Goal: Task Accomplishment & Management: Manage account settings

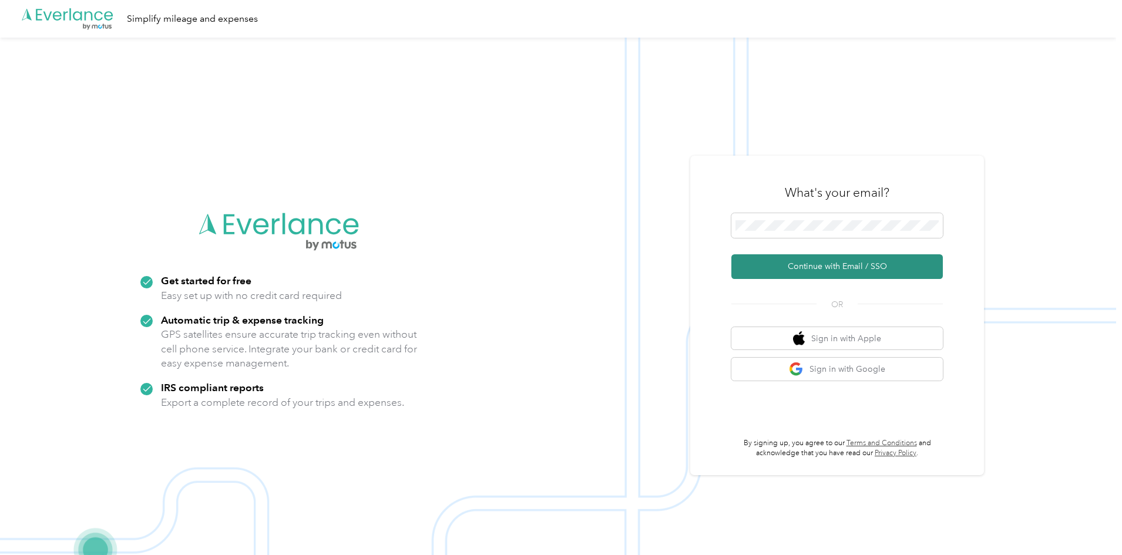
click at [833, 264] on button "Continue with Email / SSO" at bounding box center [836, 266] width 211 height 25
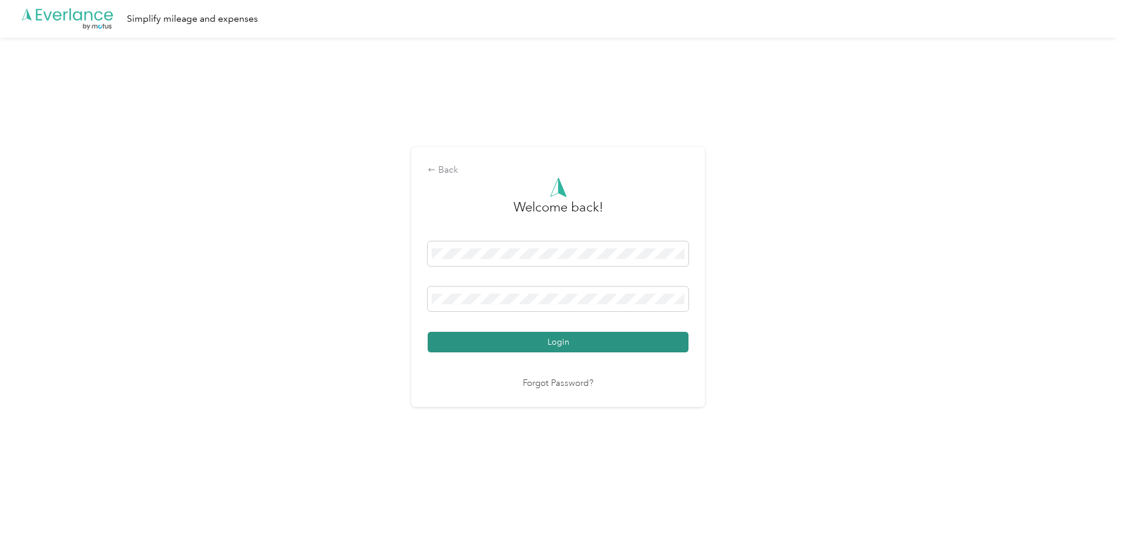
click at [552, 338] on button "Login" at bounding box center [558, 342] width 261 height 21
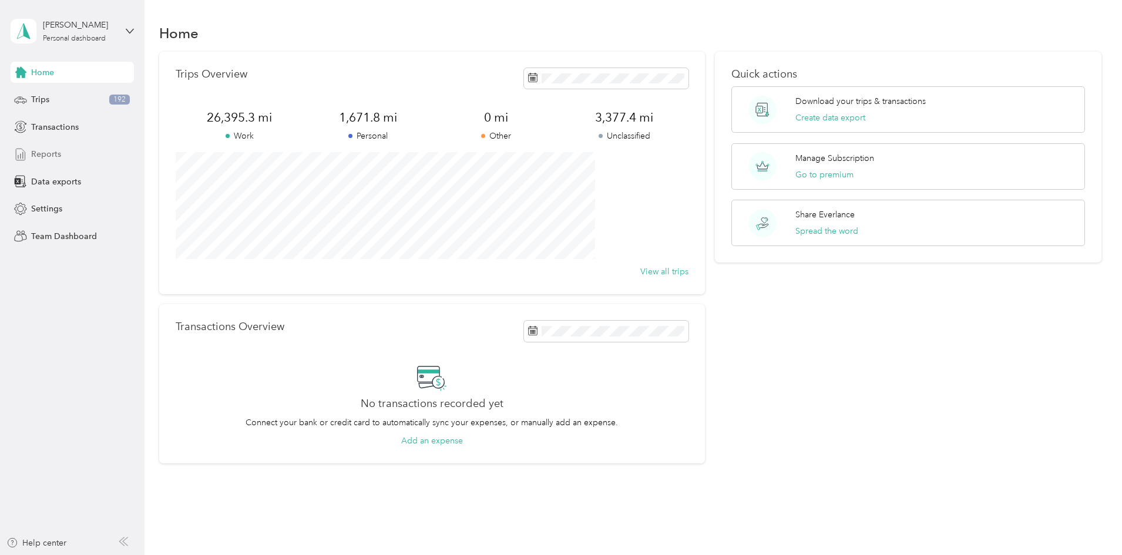
click at [47, 154] on span "Reports" at bounding box center [46, 154] width 30 height 12
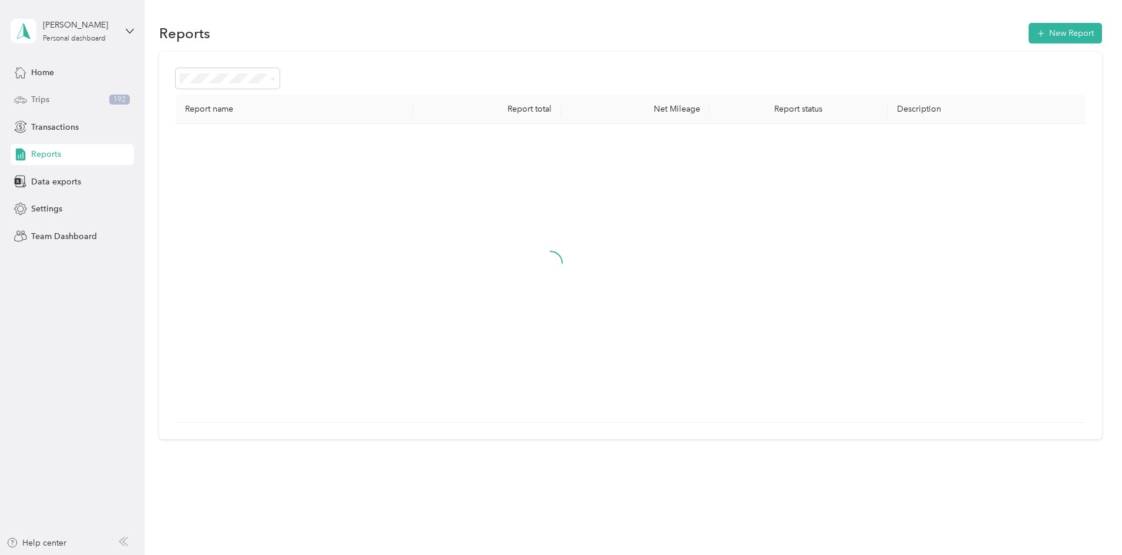
click at [38, 102] on span "Trips" at bounding box center [40, 99] width 18 height 12
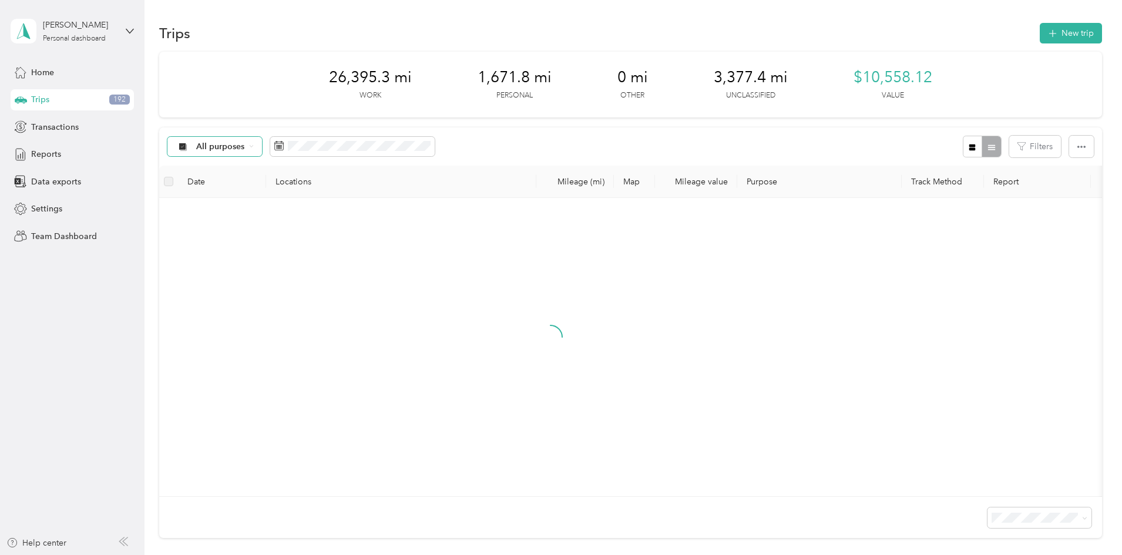
click at [254, 149] on icon at bounding box center [251, 146] width 5 height 5
click at [311, 181] on li "Unclassified" at bounding box center [305, 188] width 119 height 21
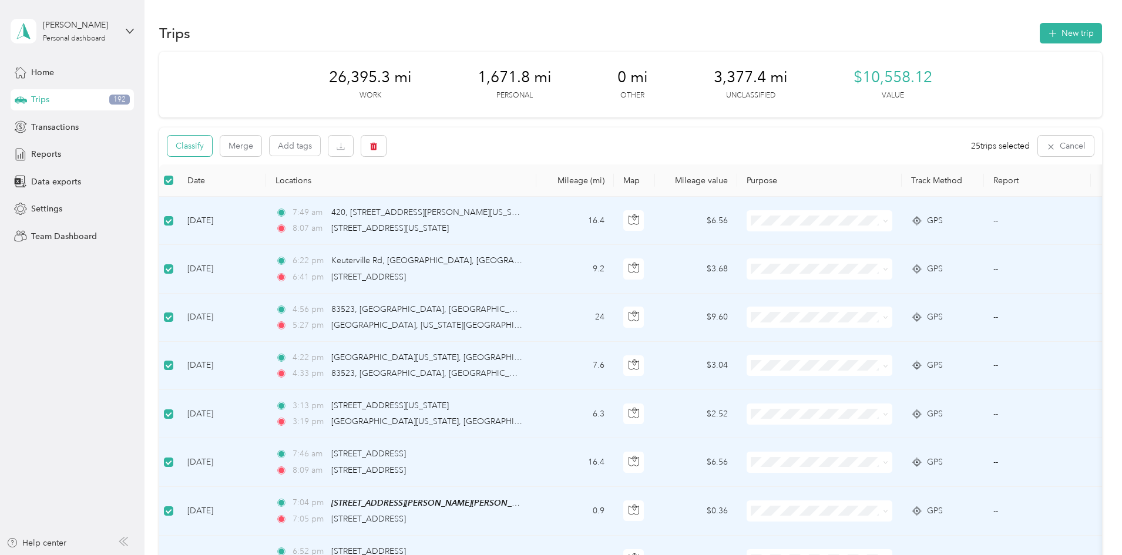
click at [212, 156] on button "Classify" at bounding box center [189, 146] width 45 height 21
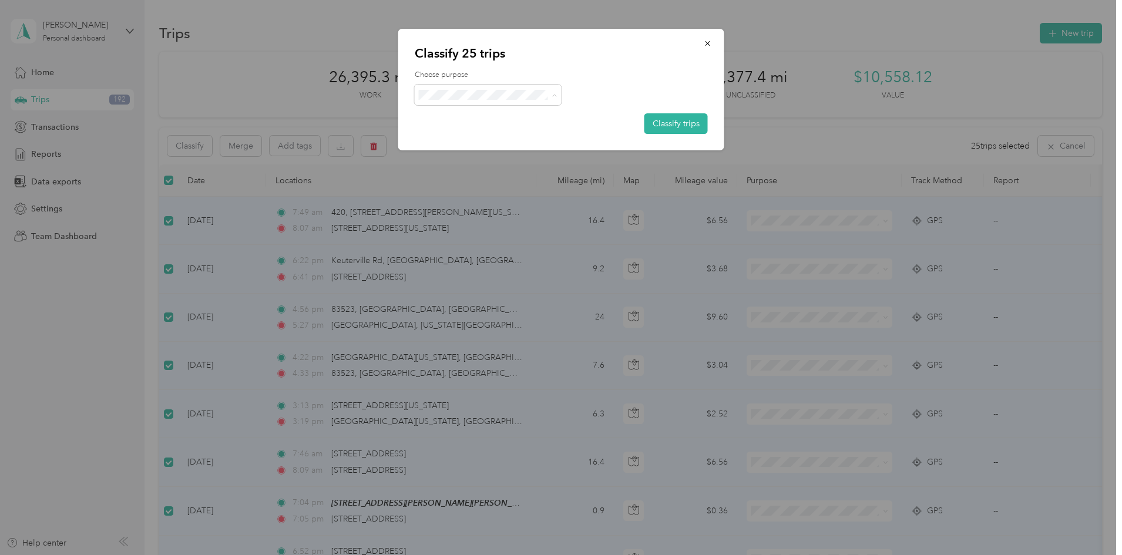
click at [490, 154] on span "St. [PERSON_NAME]" at bounding box center [497, 158] width 109 height 12
click at [538, 102] on span at bounding box center [488, 95] width 147 height 21
click at [542, 86] on span at bounding box center [488, 95] width 147 height 21
click at [551, 93] on span at bounding box center [551, 95] width 9 height 12
click at [666, 125] on button "Classify trips" at bounding box center [675, 123] width 63 height 21
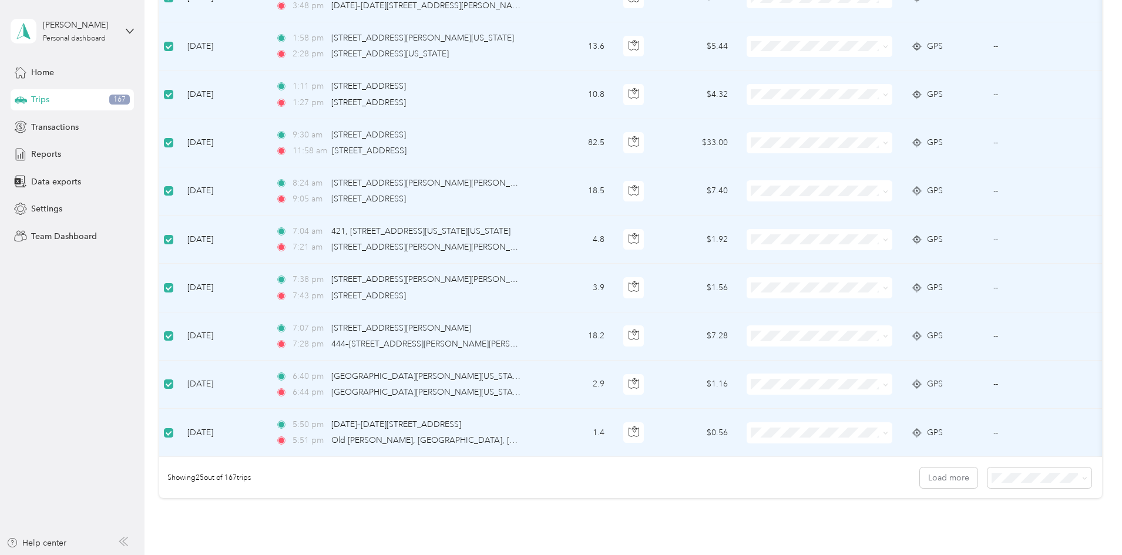
scroll to position [1062, 0]
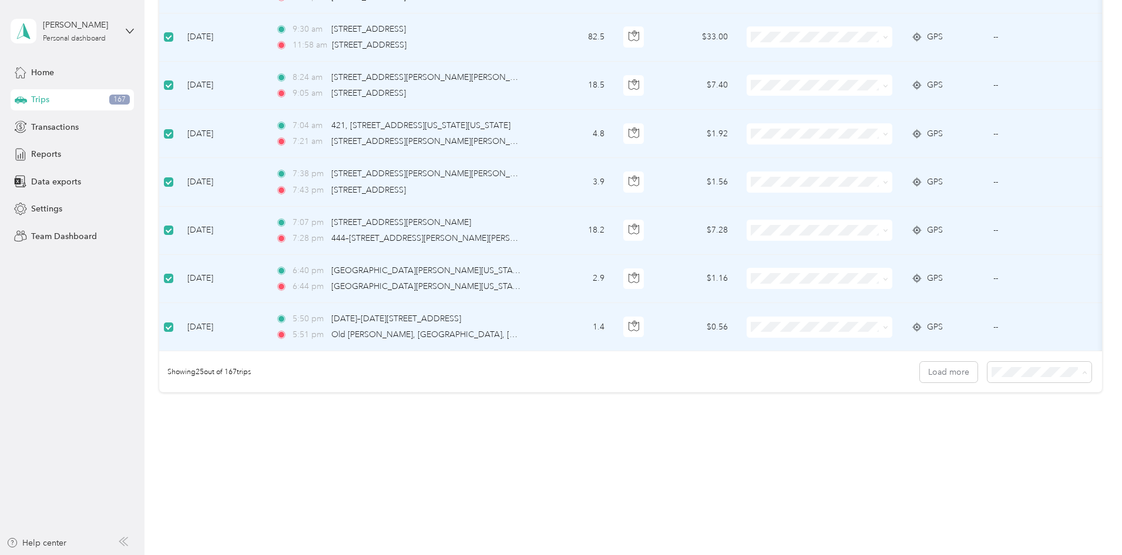
click at [947, 441] on li "100 per load" at bounding box center [958, 435] width 104 height 21
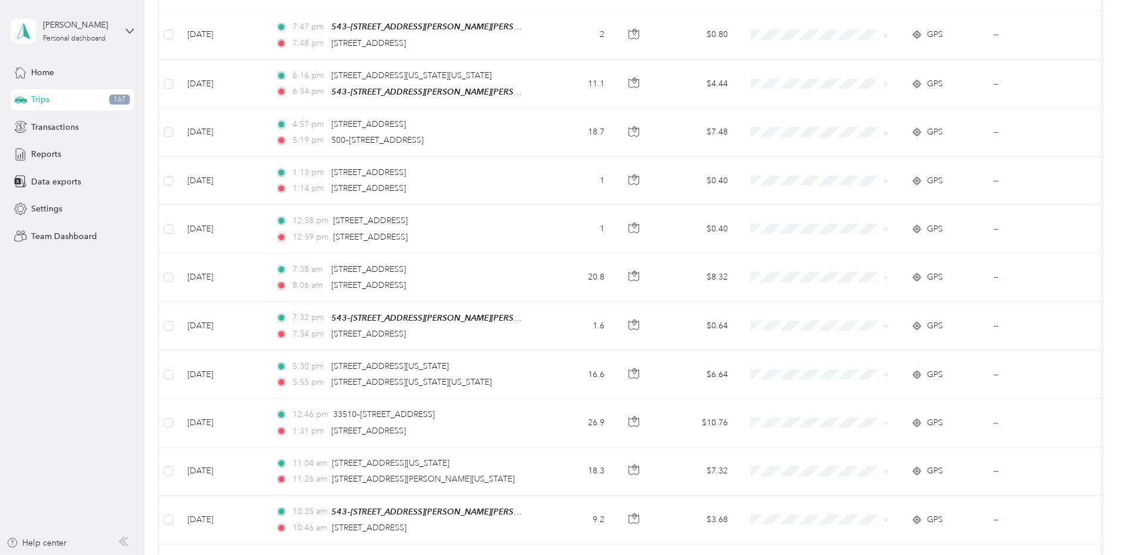
scroll to position [4685, 0]
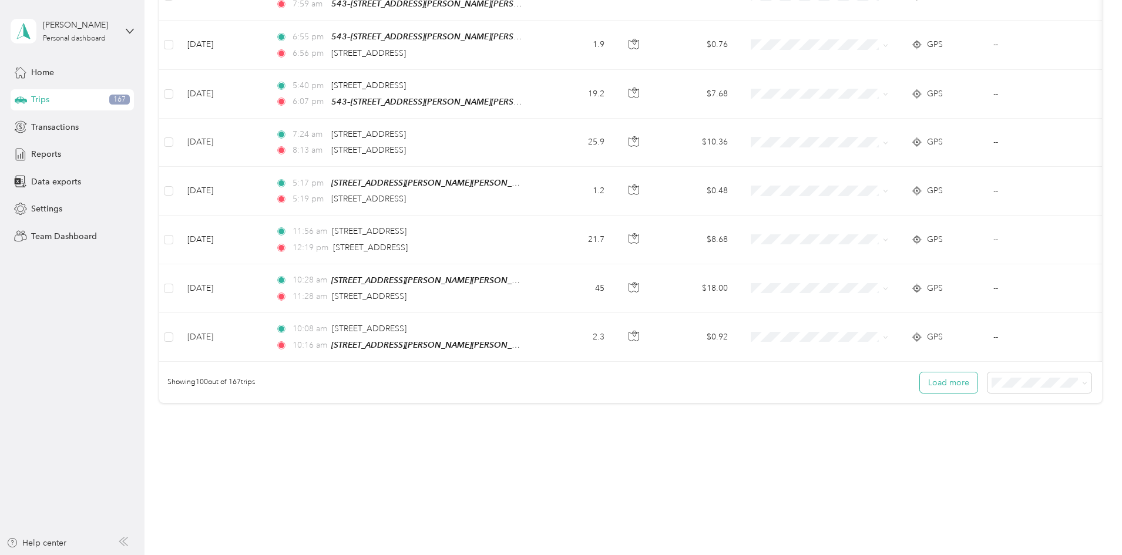
click at [920, 375] on button "Load more" at bounding box center [949, 382] width 58 height 21
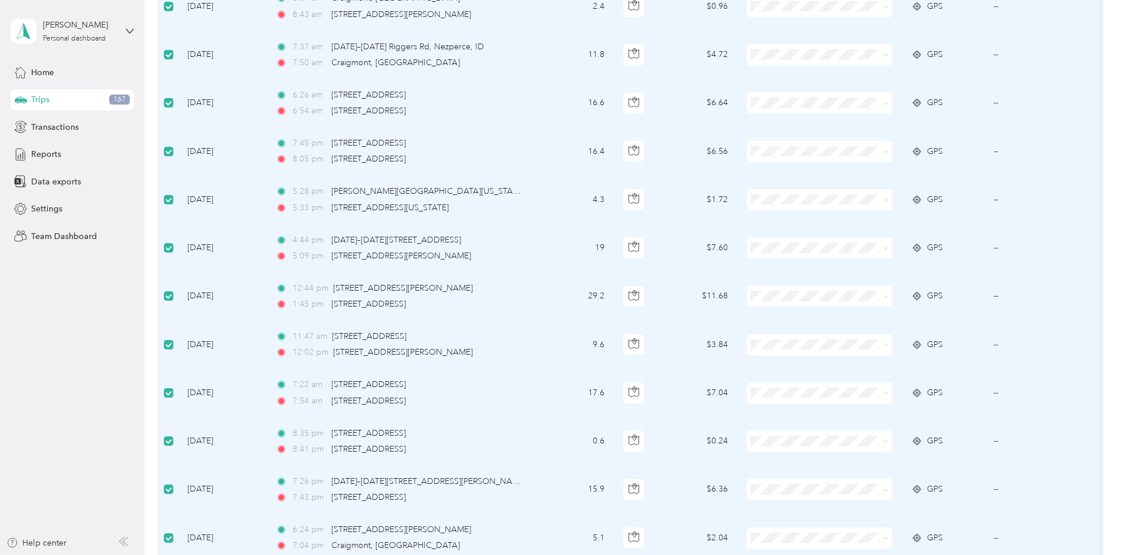
scroll to position [0, 0]
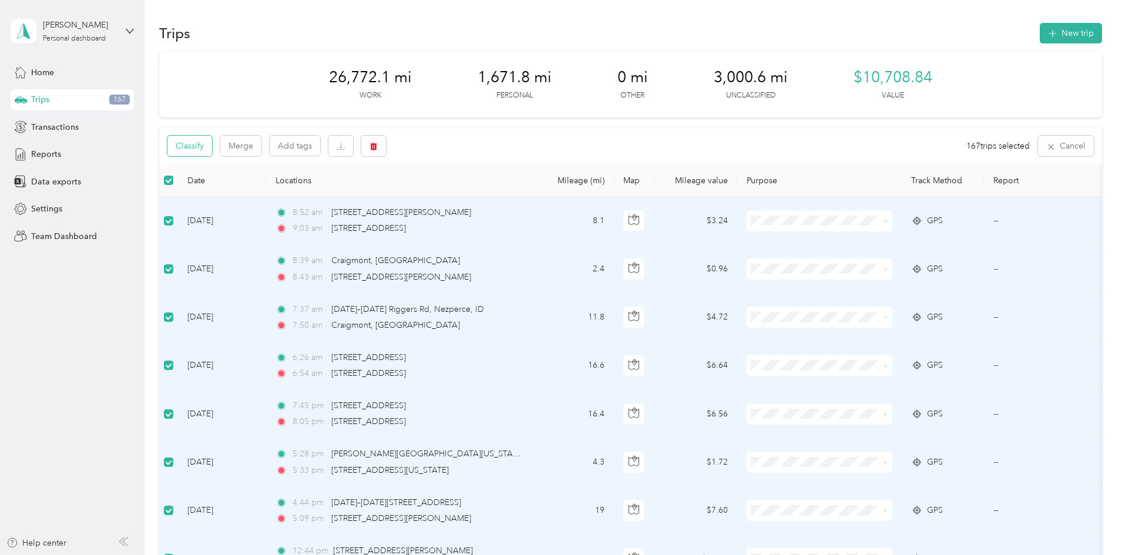
click at [212, 142] on button "Classify" at bounding box center [189, 146] width 45 height 21
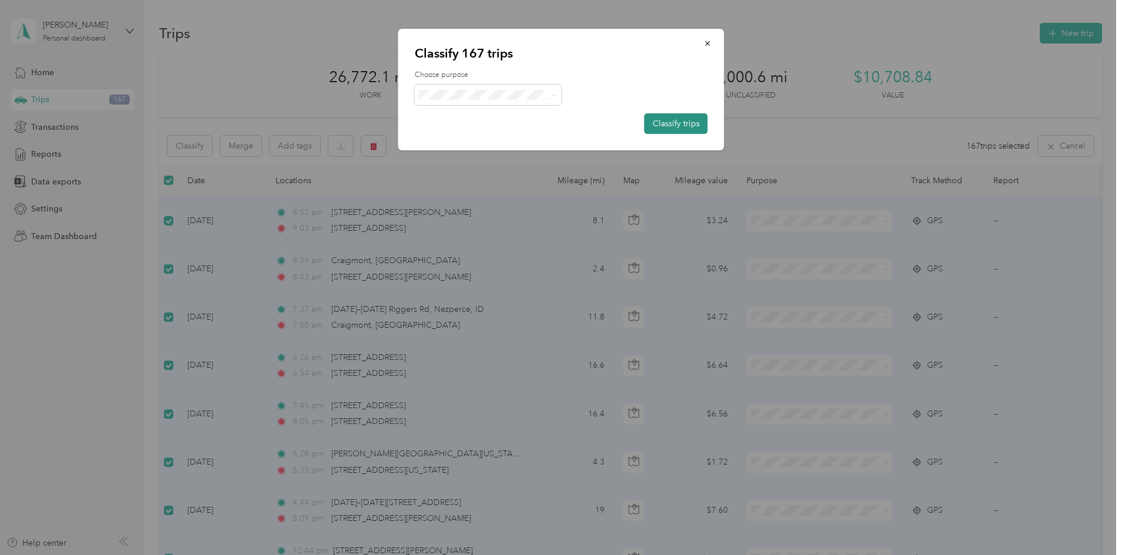
click at [683, 119] on button "Classify trips" at bounding box center [675, 123] width 63 height 21
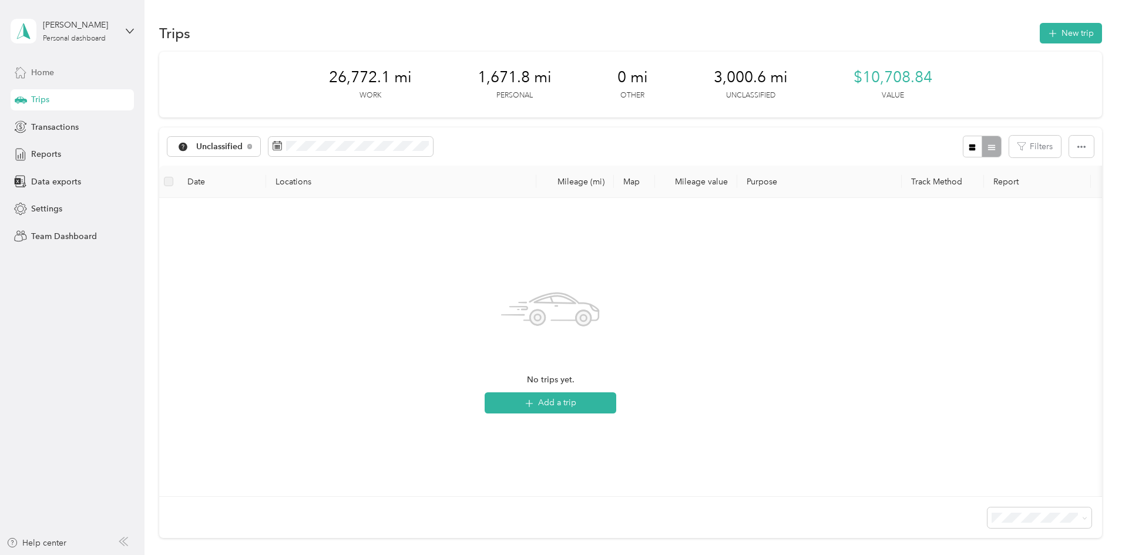
click at [62, 74] on div "Home" at bounding box center [72, 72] width 123 height 21
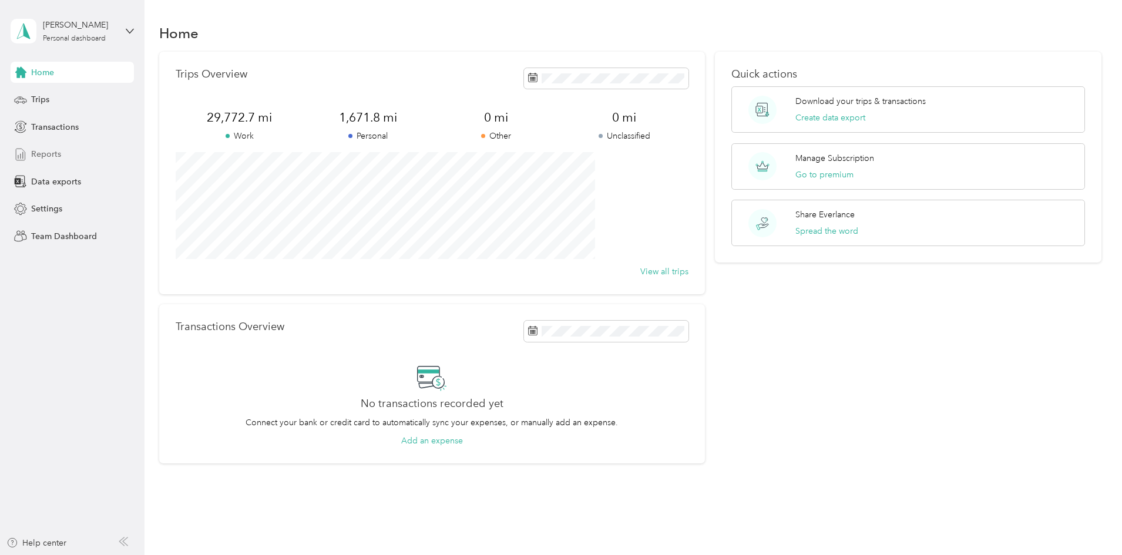
click at [55, 158] on span "Reports" at bounding box center [46, 154] width 30 height 12
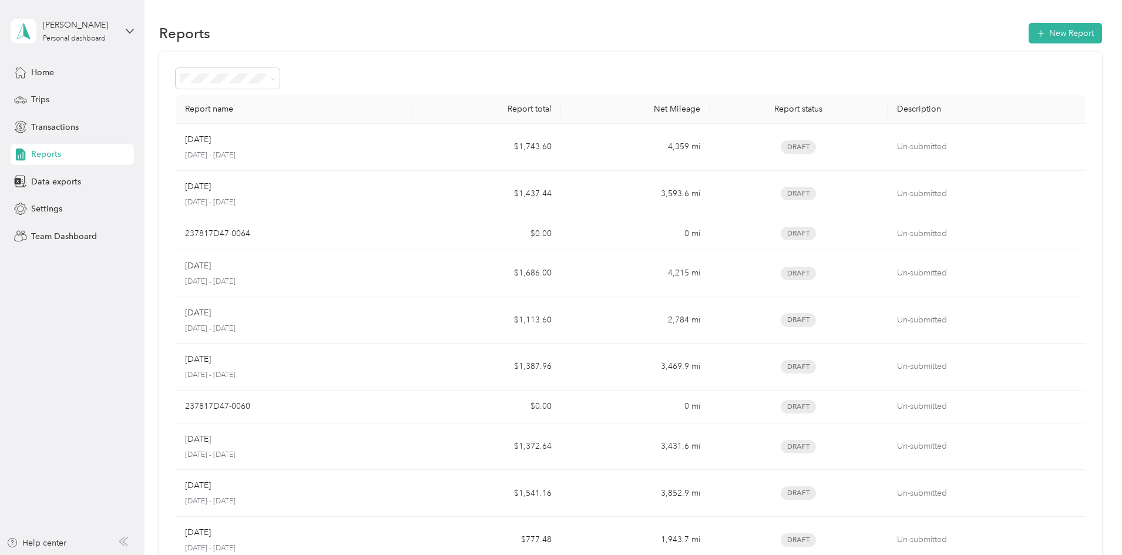
click at [419, 66] on div "Report name Report total Net Mileage Report status Description Aug [DATE] - [DA…" at bounding box center [630, 333] width 943 height 562
click at [1028, 32] on button "New Report" at bounding box center [1064, 33] width 73 height 21
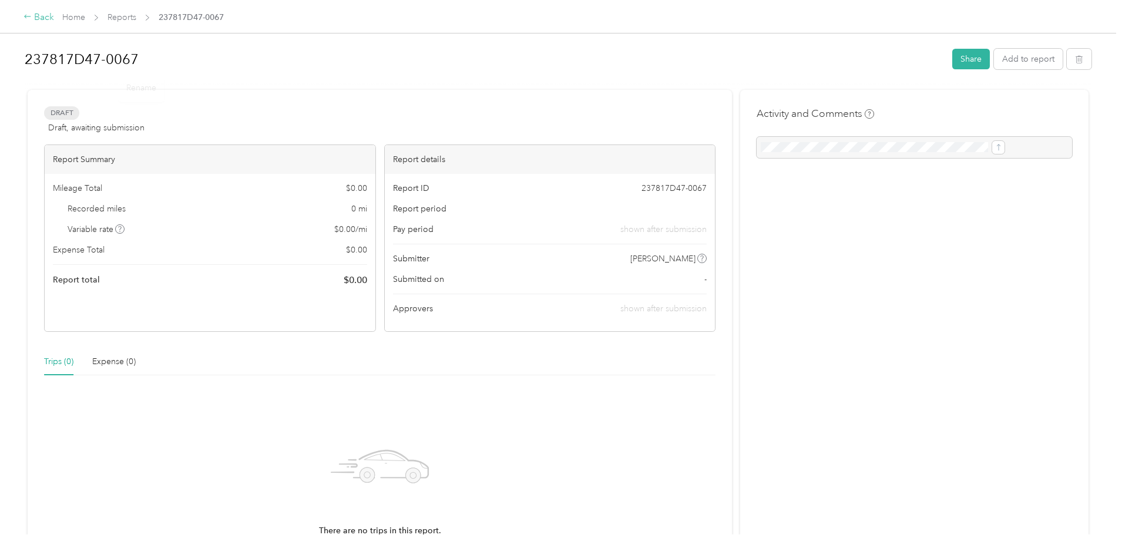
click at [54, 19] on div "Back" at bounding box center [38, 18] width 31 height 14
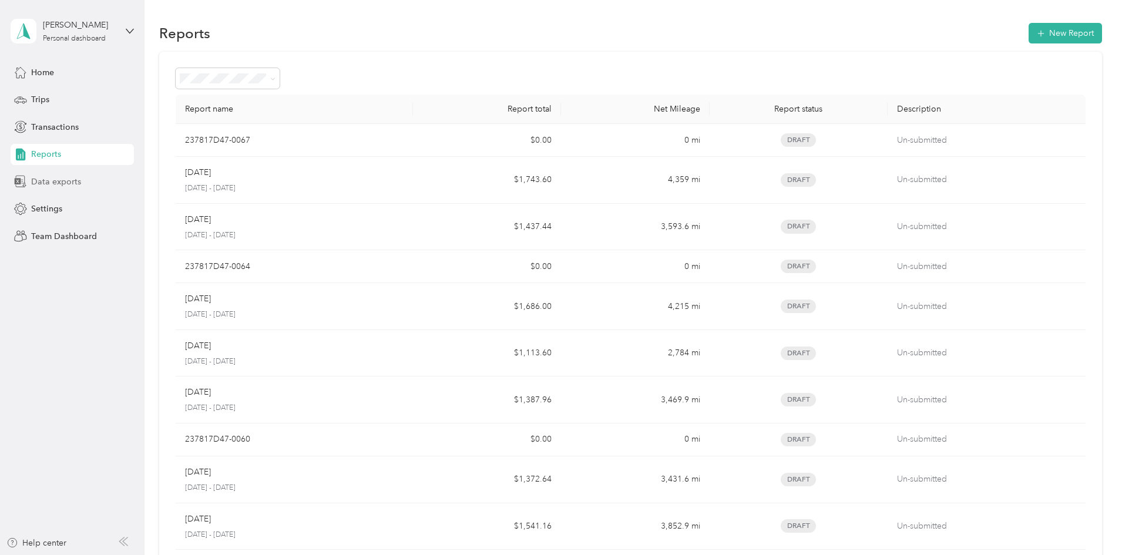
click at [69, 183] on span "Data exports" at bounding box center [56, 182] width 50 height 12
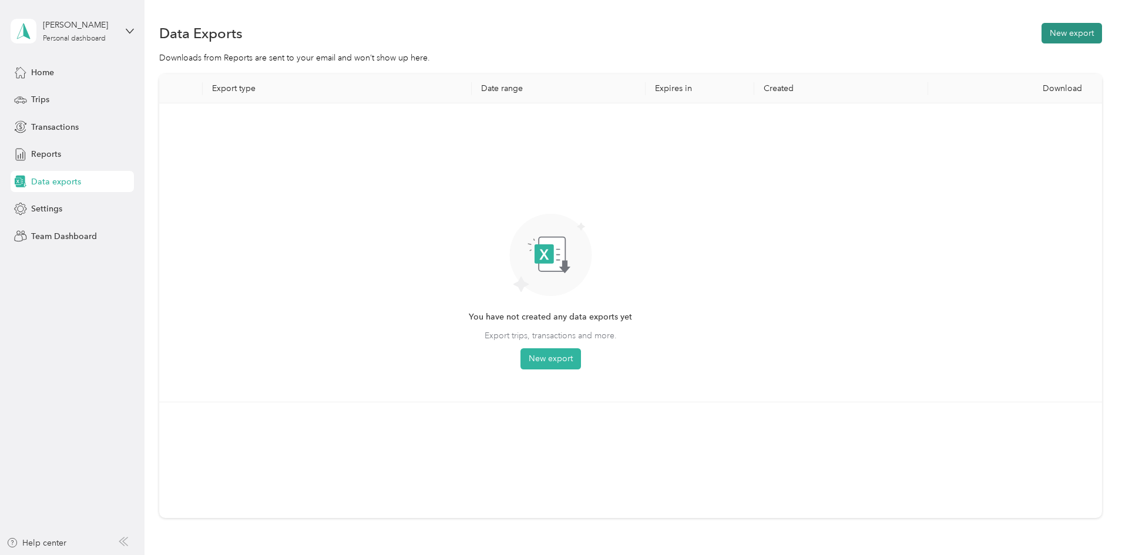
click at [1041, 42] on button "New export" at bounding box center [1071, 33] width 60 height 21
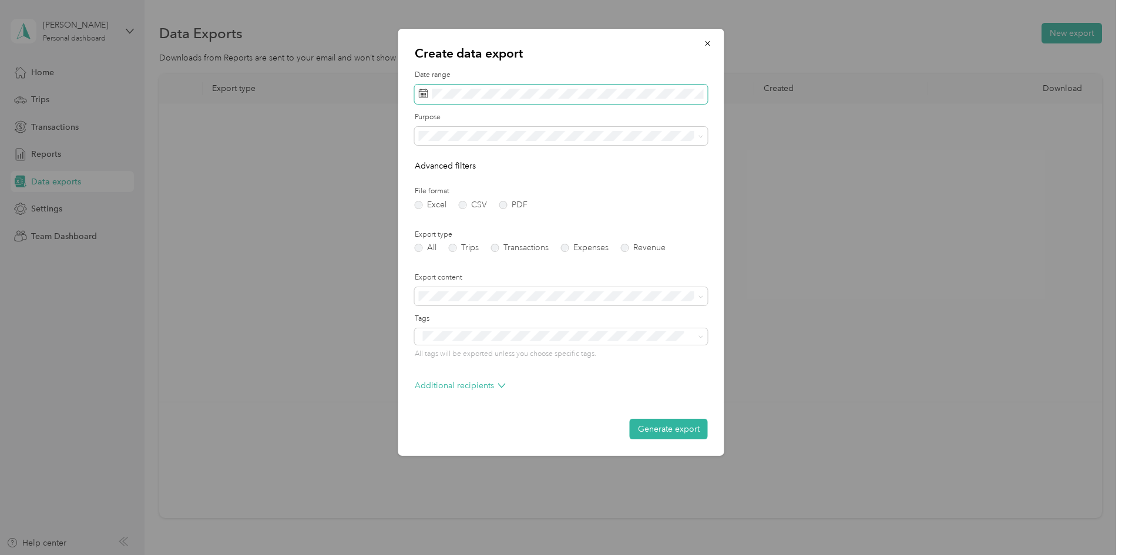
click at [509, 99] on span at bounding box center [561, 95] width 293 height 20
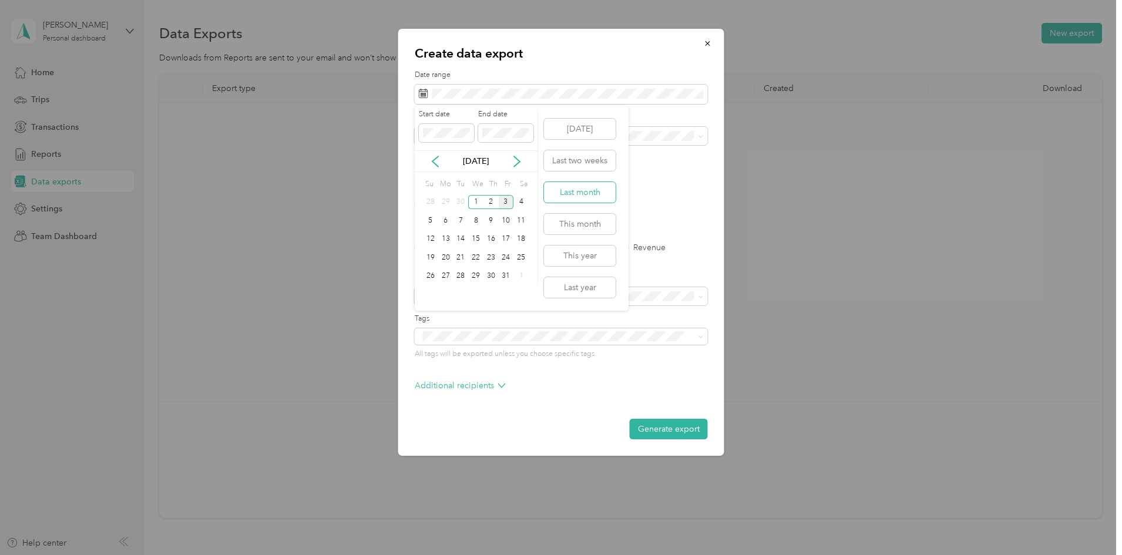
click at [577, 195] on button "Last month" at bounding box center [580, 192] width 72 height 21
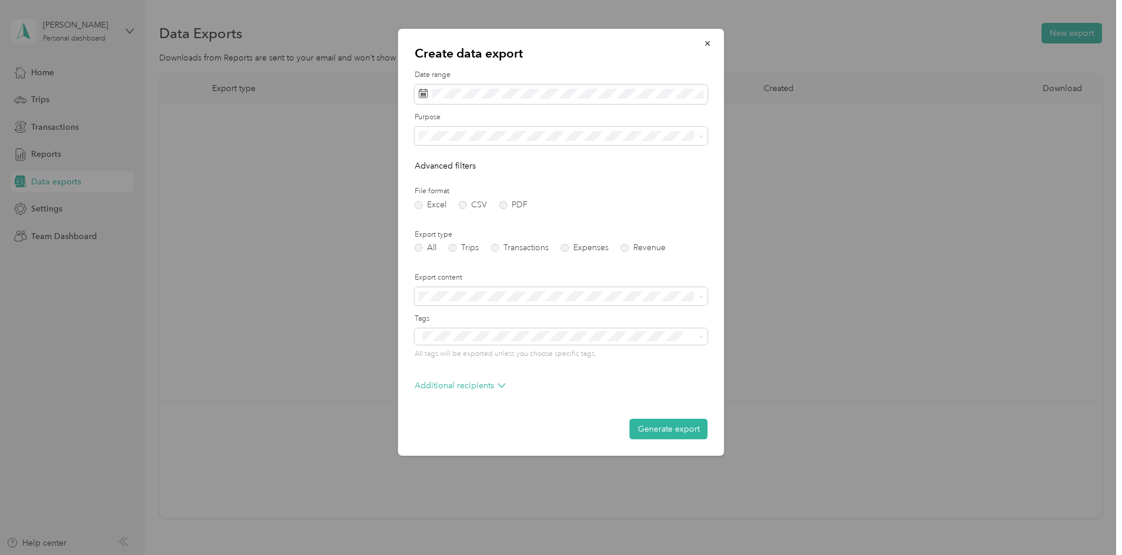
click at [453, 217] on span "St. [PERSON_NAME]" at bounding box center [461, 216] width 77 height 10
click at [459, 245] on label "Trips" at bounding box center [464, 248] width 30 height 8
click at [676, 426] on button "Generate export" at bounding box center [669, 429] width 78 height 21
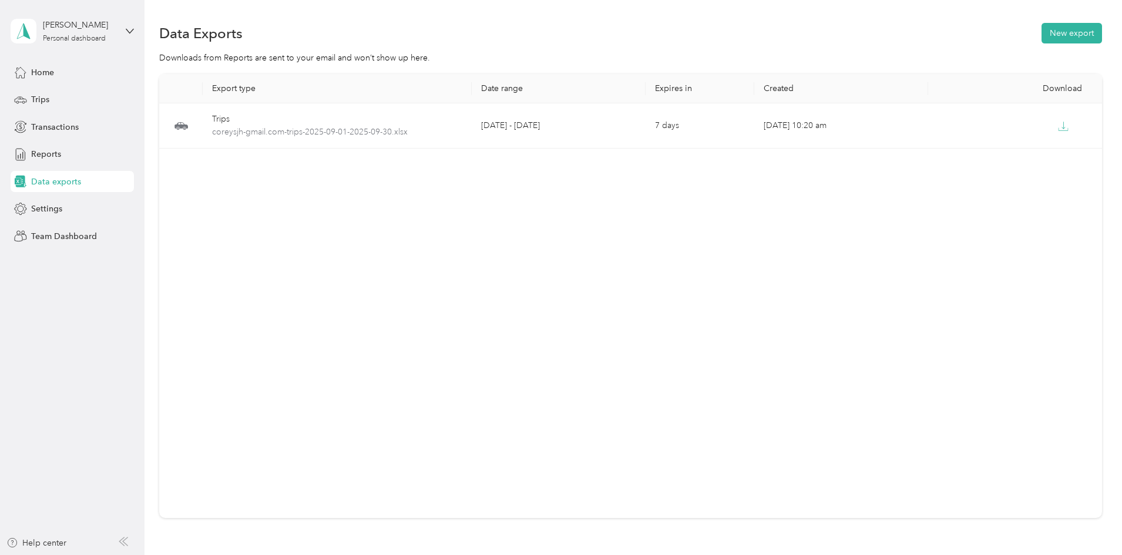
click at [58, 183] on span "Data exports" at bounding box center [56, 182] width 50 height 12
click at [1041, 33] on button "New export" at bounding box center [1071, 33] width 60 height 21
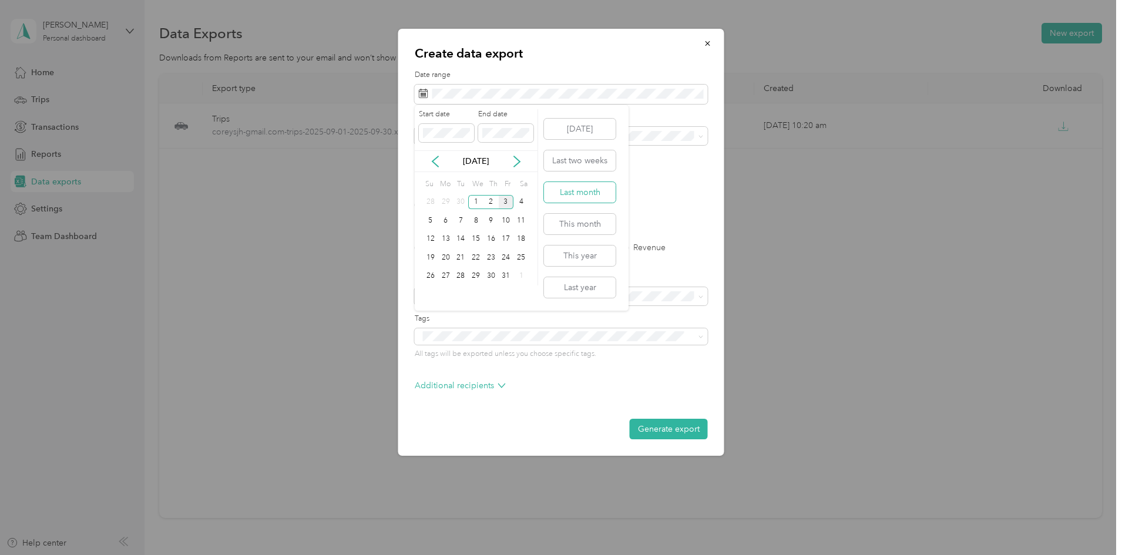
click at [557, 197] on button "Last month" at bounding box center [580, 192] width 72 height 21
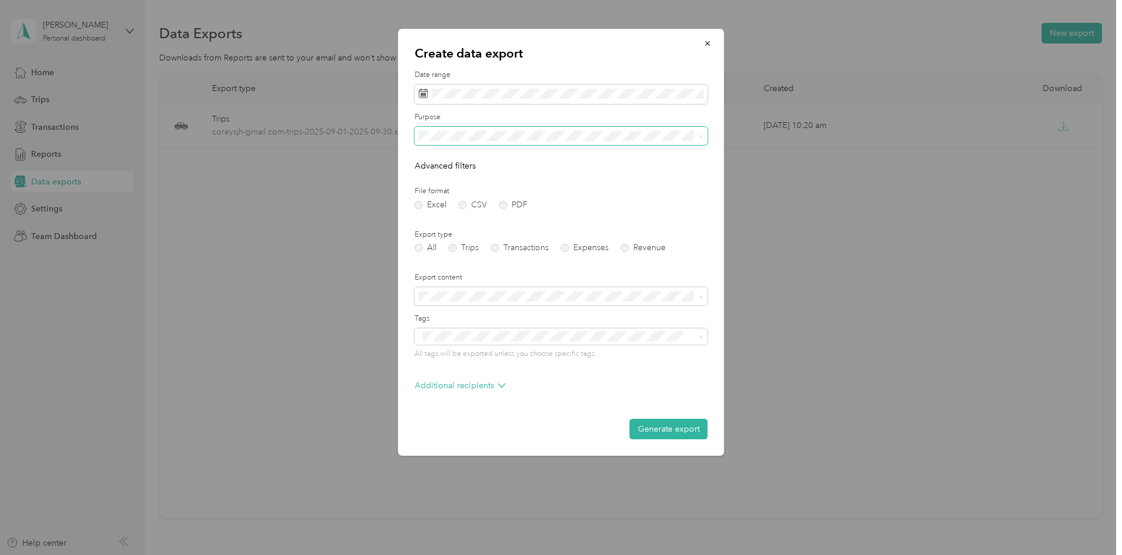
click at [548, 141] on span at bounding box center [561, 136] width 293 height 19
click at [463, 214] on span "St. [PERSON_NAME]" at bounding box center [461, 218] width 77 height 10
click at [504, 203] on label "PDF" at bounding box center [513, 205] width 28 height 8
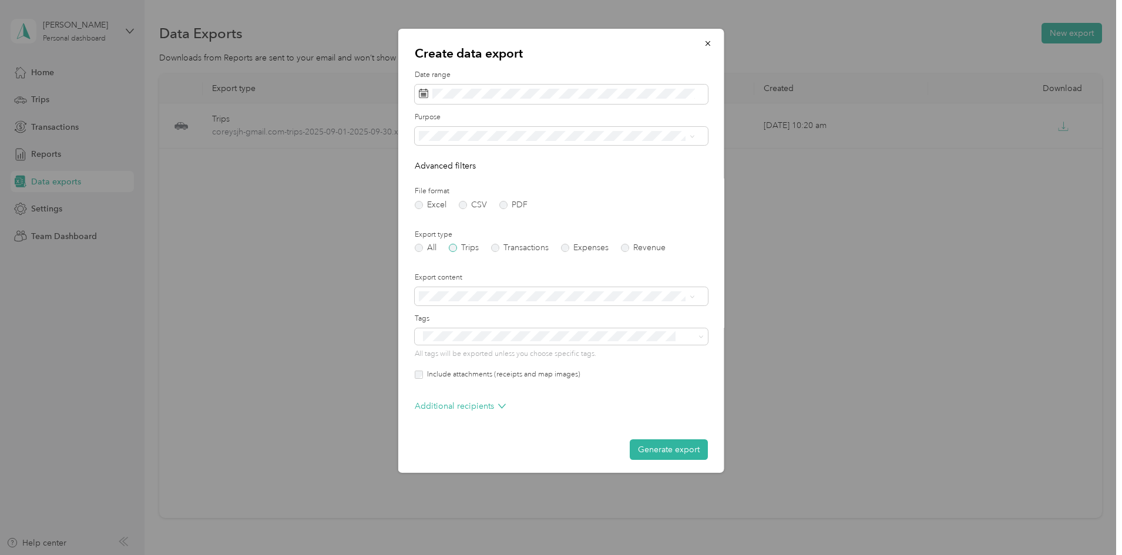
click at [455, 248] on label "Trips" at bounding box center [464, 248] width 30 height 8
click at [646, 456] on button "Generate export" at bounding box center [669, 449] width 78 height 21
